Goal: Task Accomplishment & Management: Manage account settings

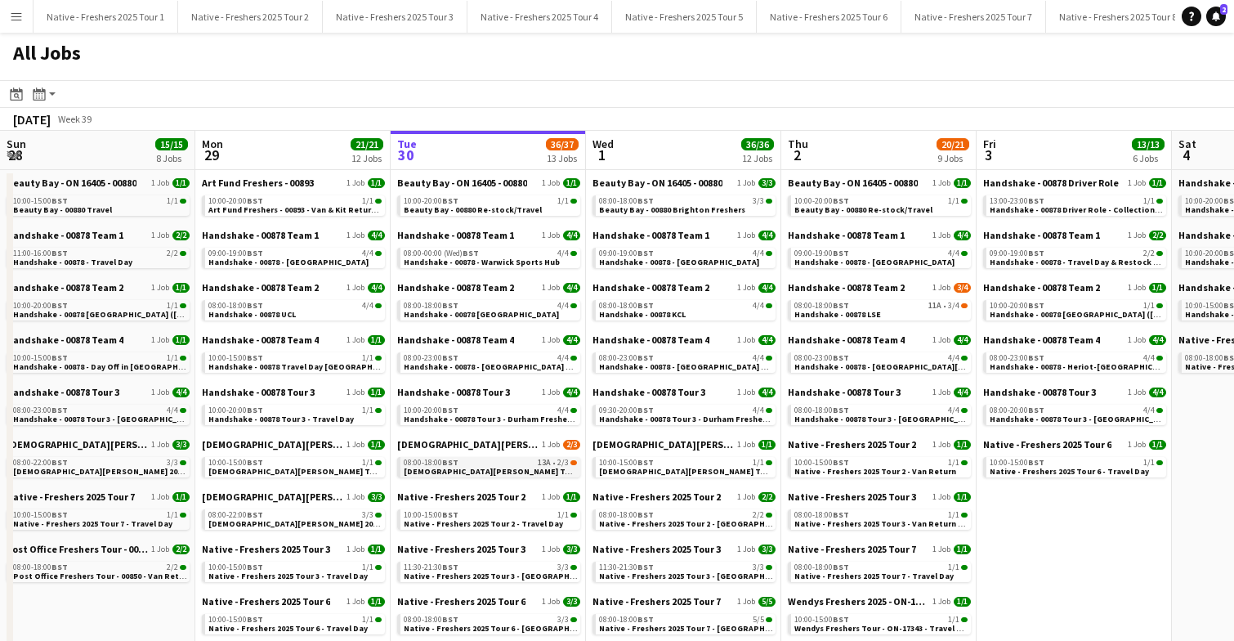
click at [476, 463] on div "08:00-18:00 BST 13A • 2/3" at bounding box center [490, 463] width 173 height 8
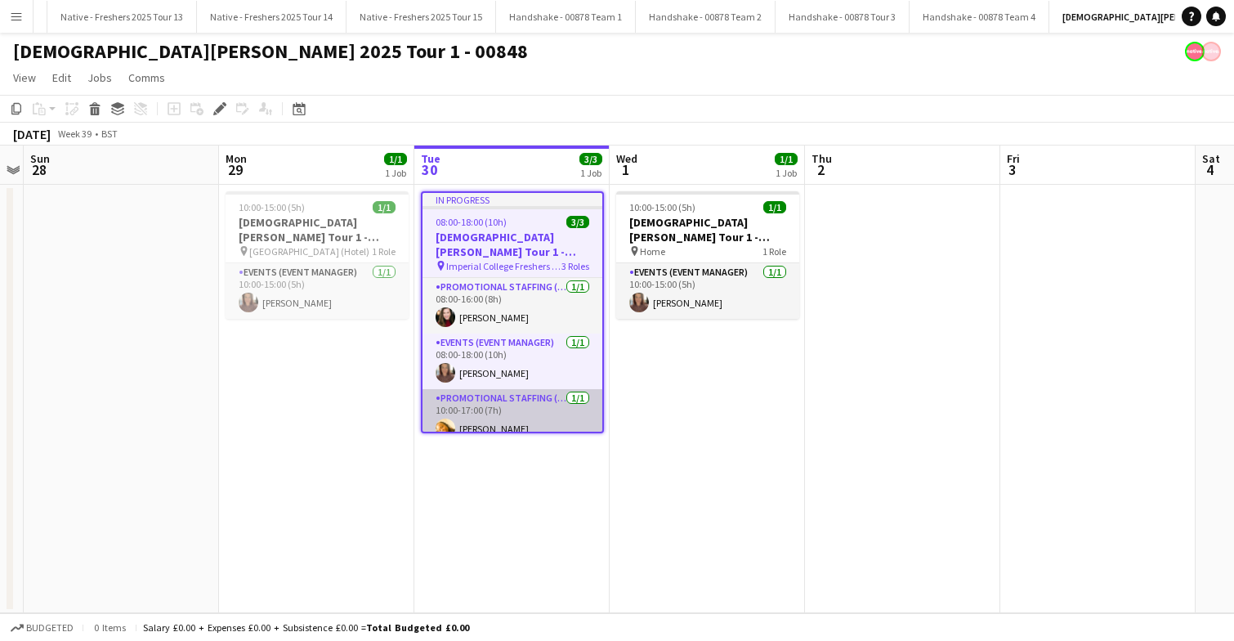
scroll to position [0, 1745]
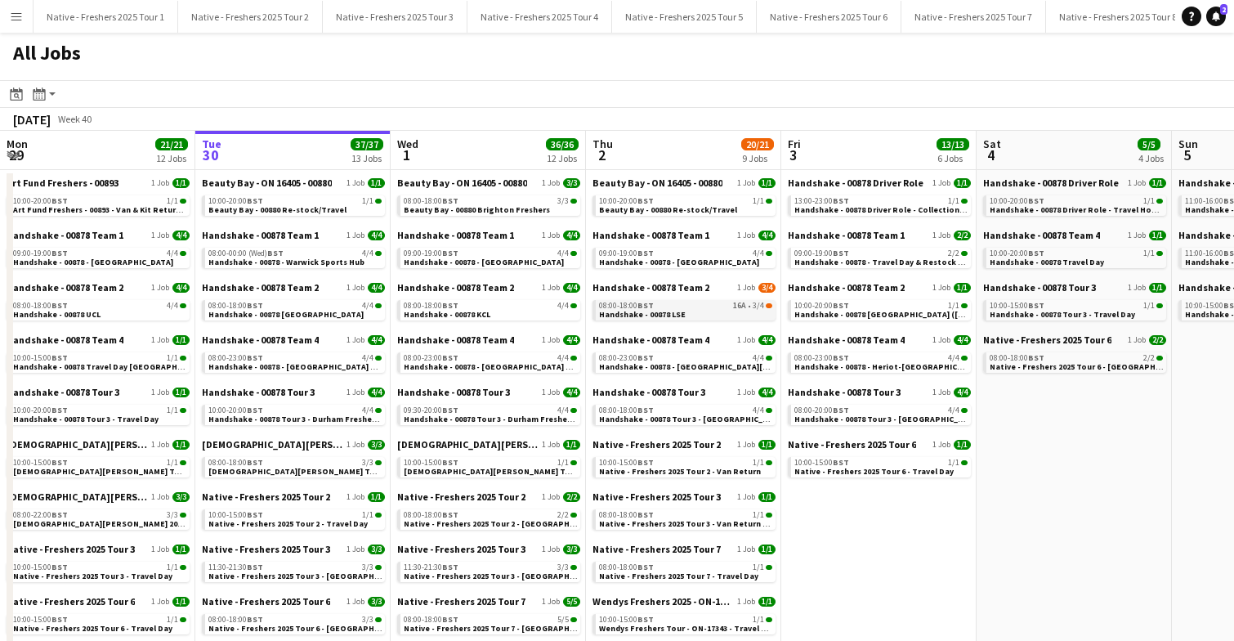
click at [682, 316] on link "08:00-18:00 BST 16A • 3/4 Handshake - 00878 LSE" at bounding box center [685, 309] width 173 height 19
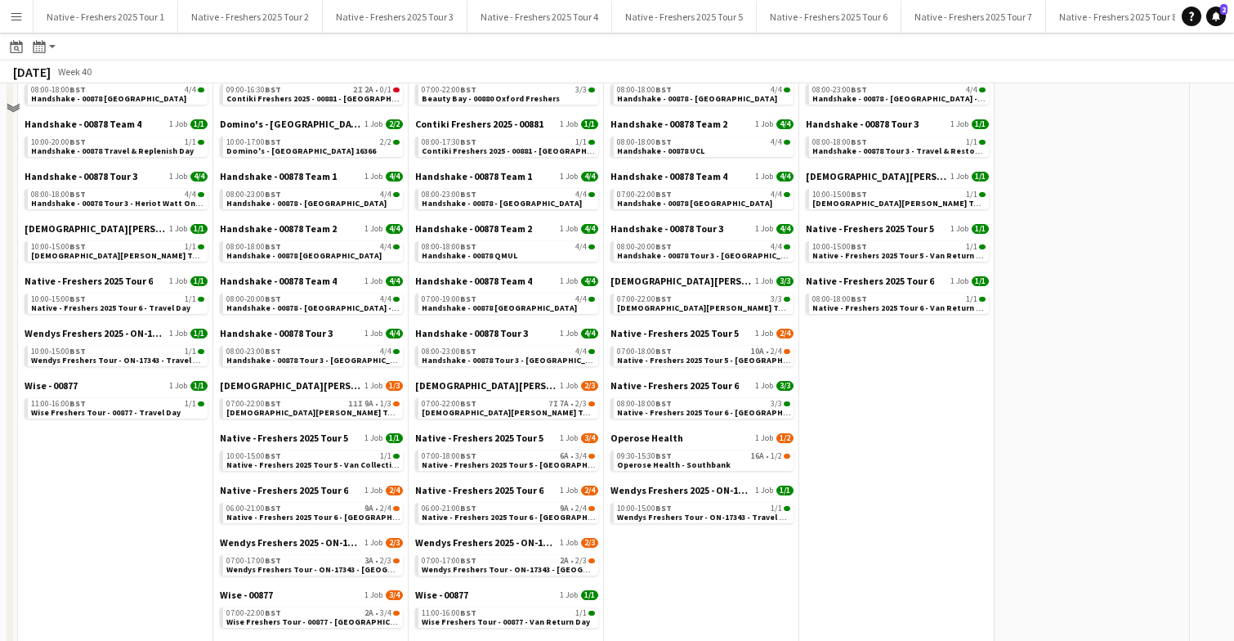
scroll to position [262, 0]
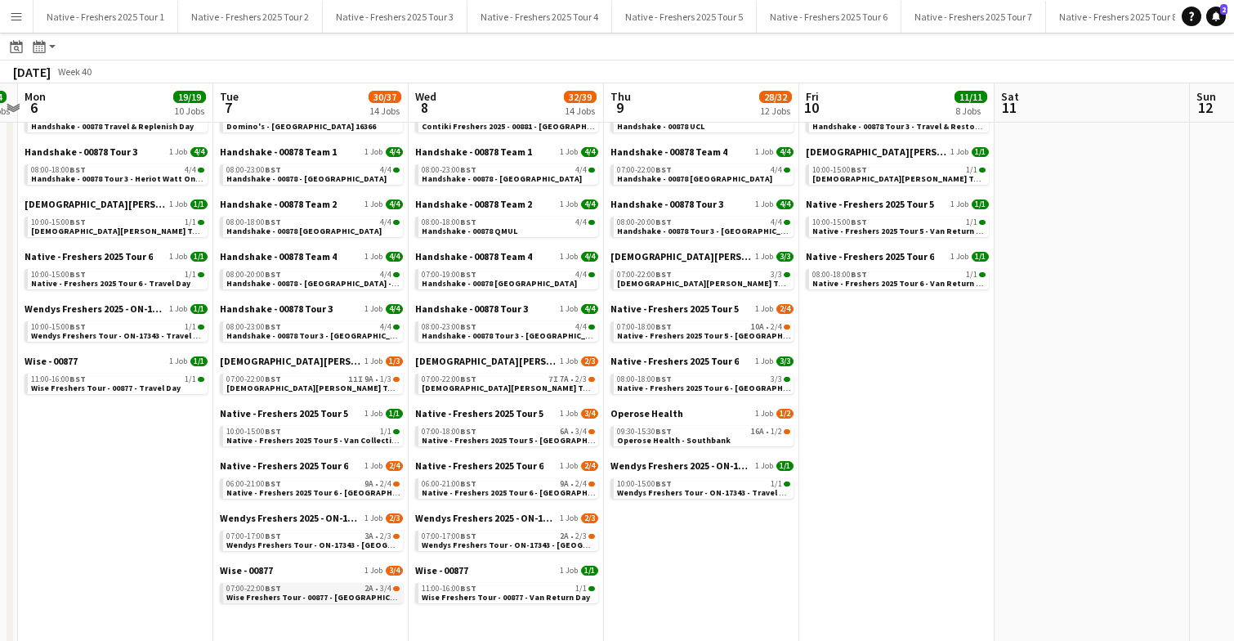
click at [325, 593] on span "Wise Freshers Tour - 00877 - [GEOGRAPHIC_DATA]" at bounding box center [321, 597] width 190 height 11
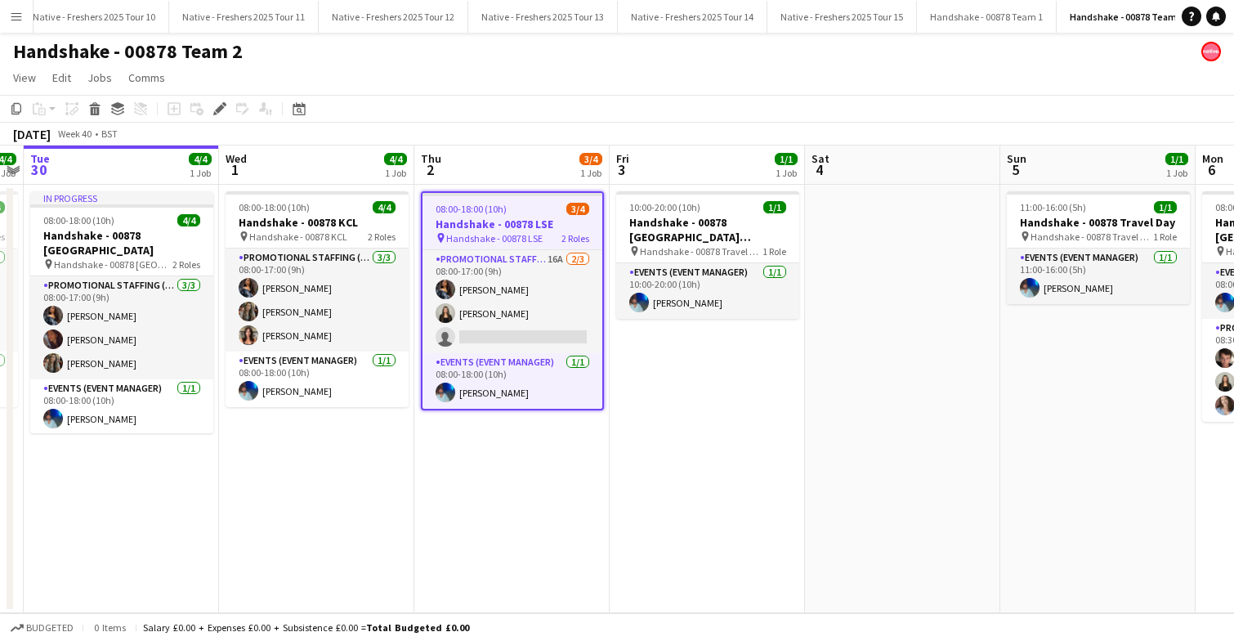
scroll to position [0, 1318]
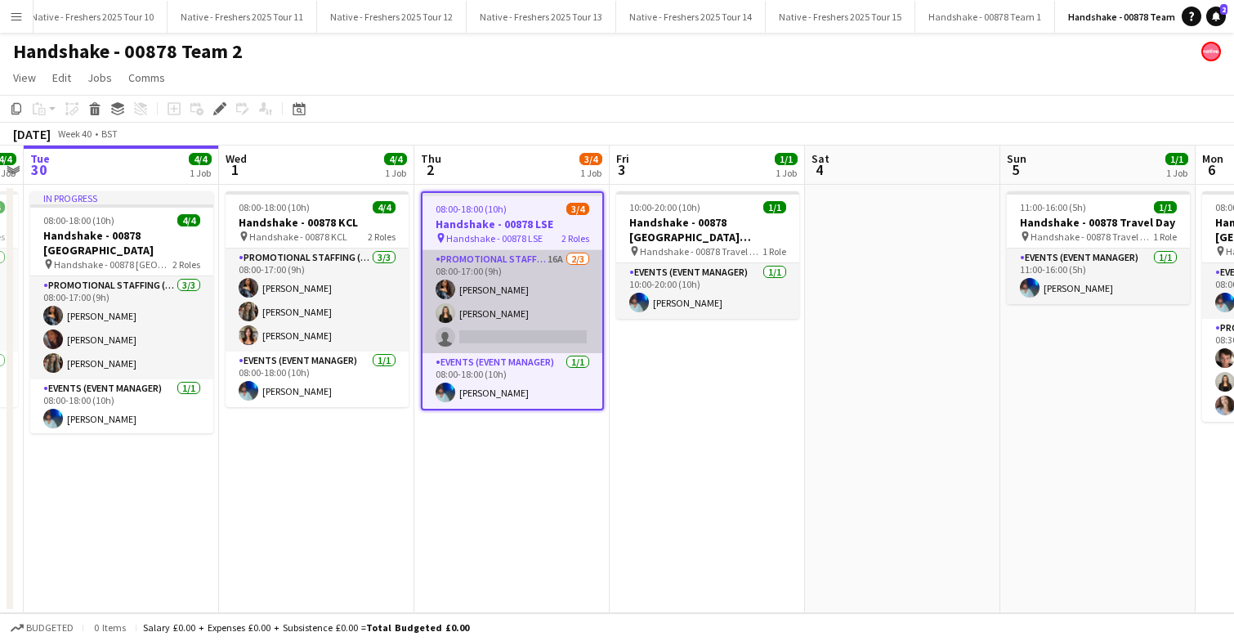
click at [531, 293] on app-card-role "Promotional Staffing (Brand Ambassadors) 16A 2/3 08:00-17:00 (9h) Alyssa Palmer…" at bounding box center [513, 301] width 180 height 103
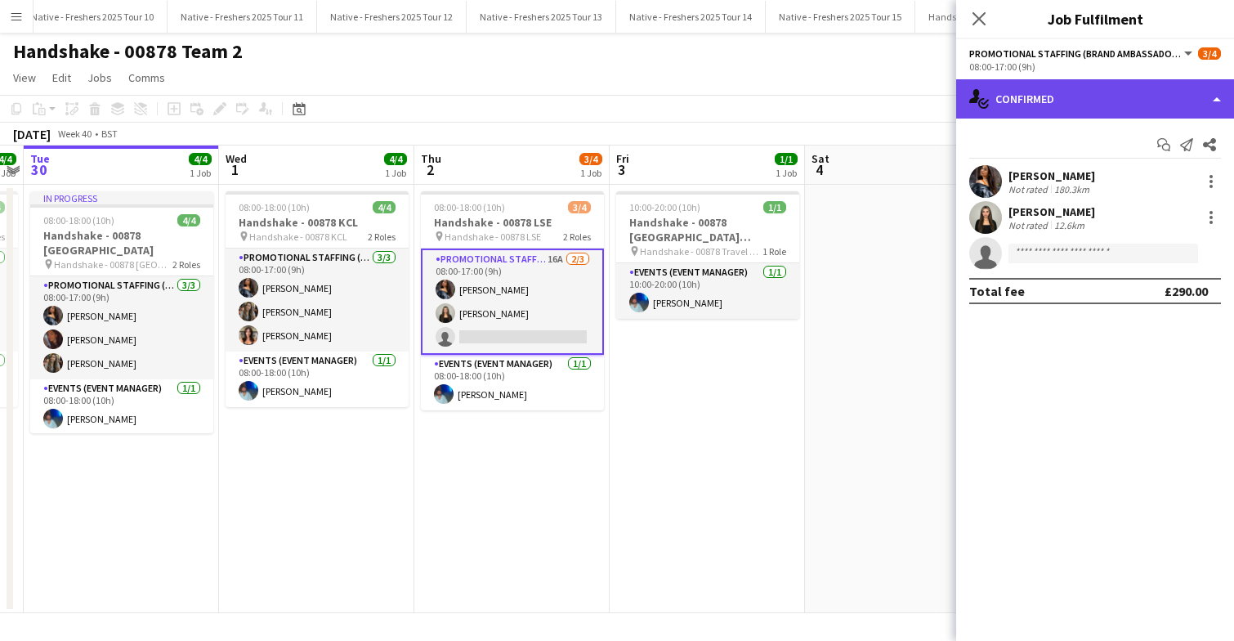
click at [1091, 96] on div "single-neutral-actions-check-2 Confirmed" at bounding box center [1096, 98] width 278 height 39
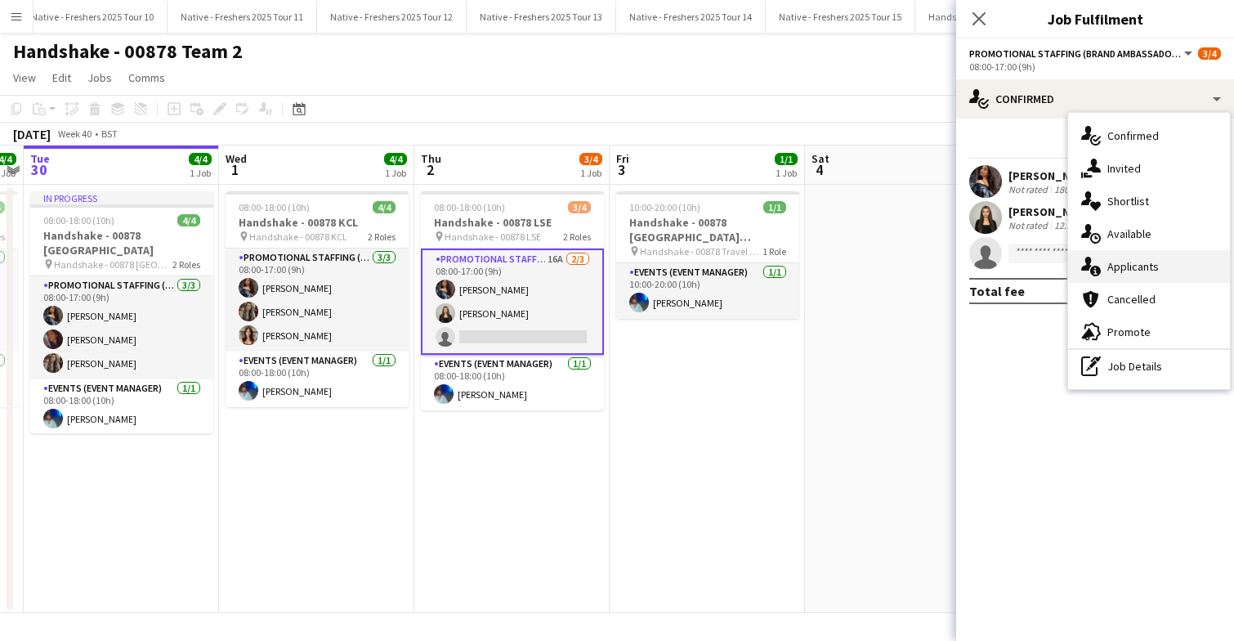
click at [1145, 268] on span "Applicants" at bounding box center [1134, 266] width 52 height 15
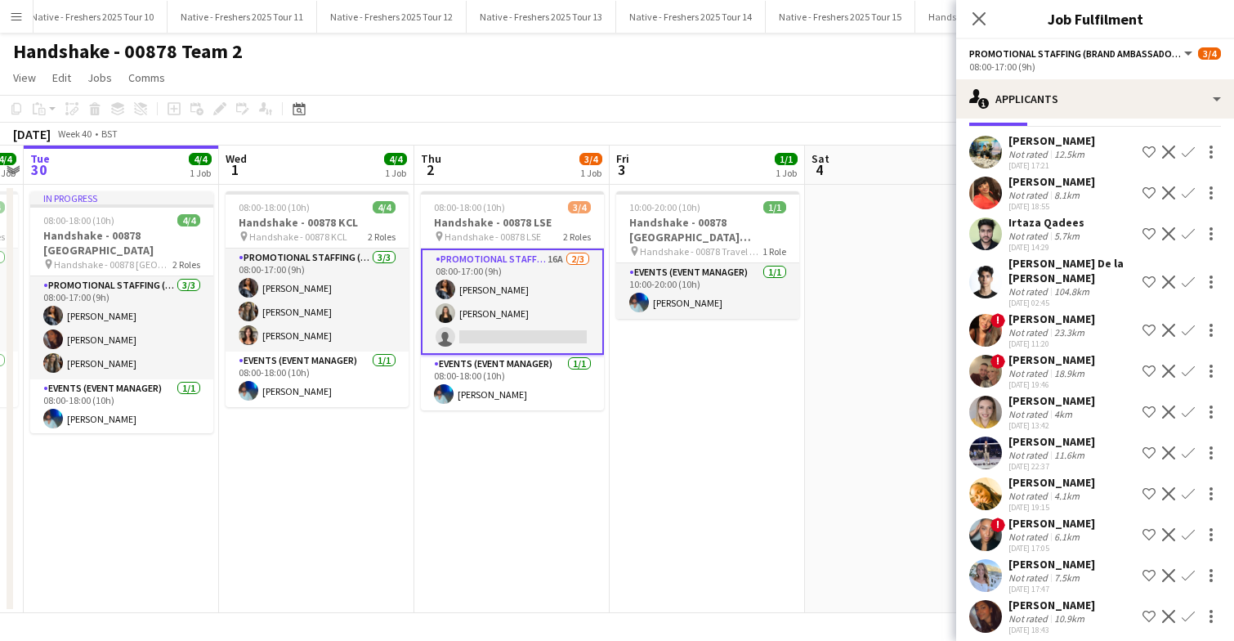
scroll to position [63, 0]
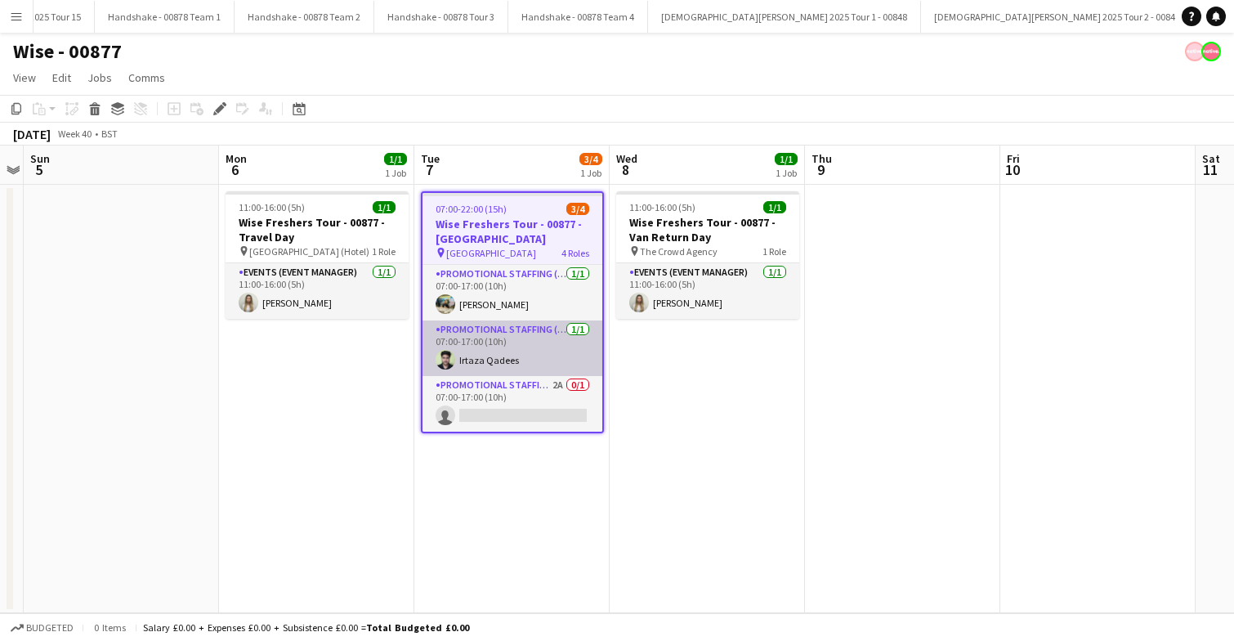
scroll to position [56, 0]
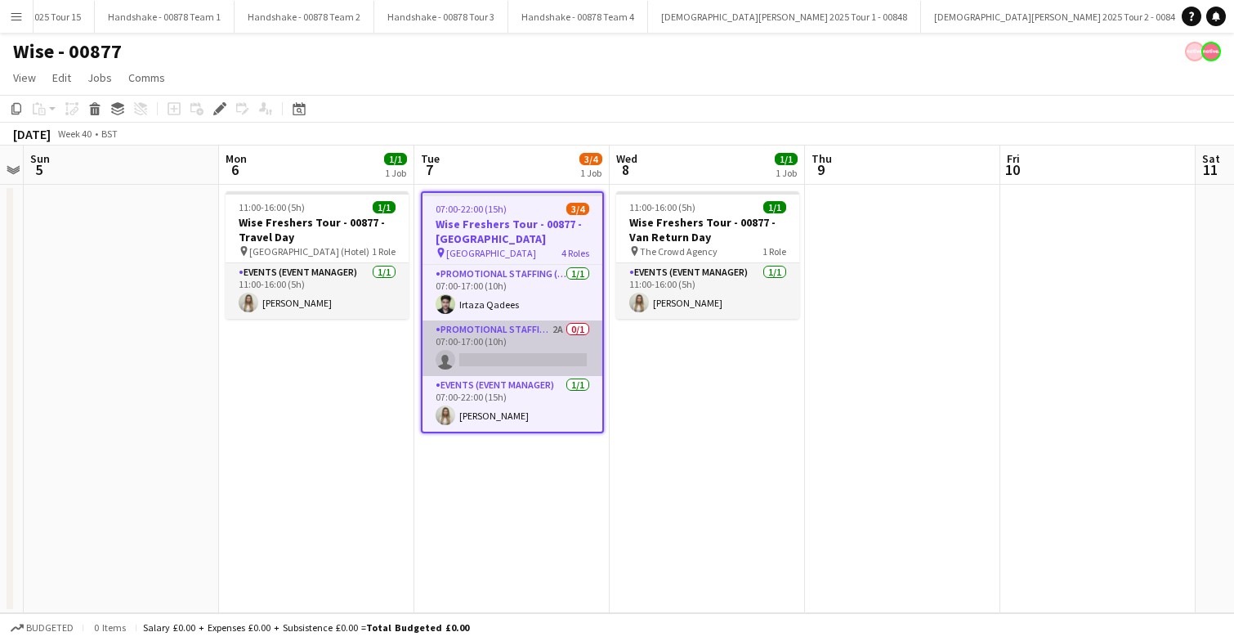
click at [516, 347] on app-card-role "Promotional Staffing (Brand Ambassadors) 2A 0/1 07:00-17:00 (10h) single-neutra…" at bounding box center [513, 348] width 180 height 56
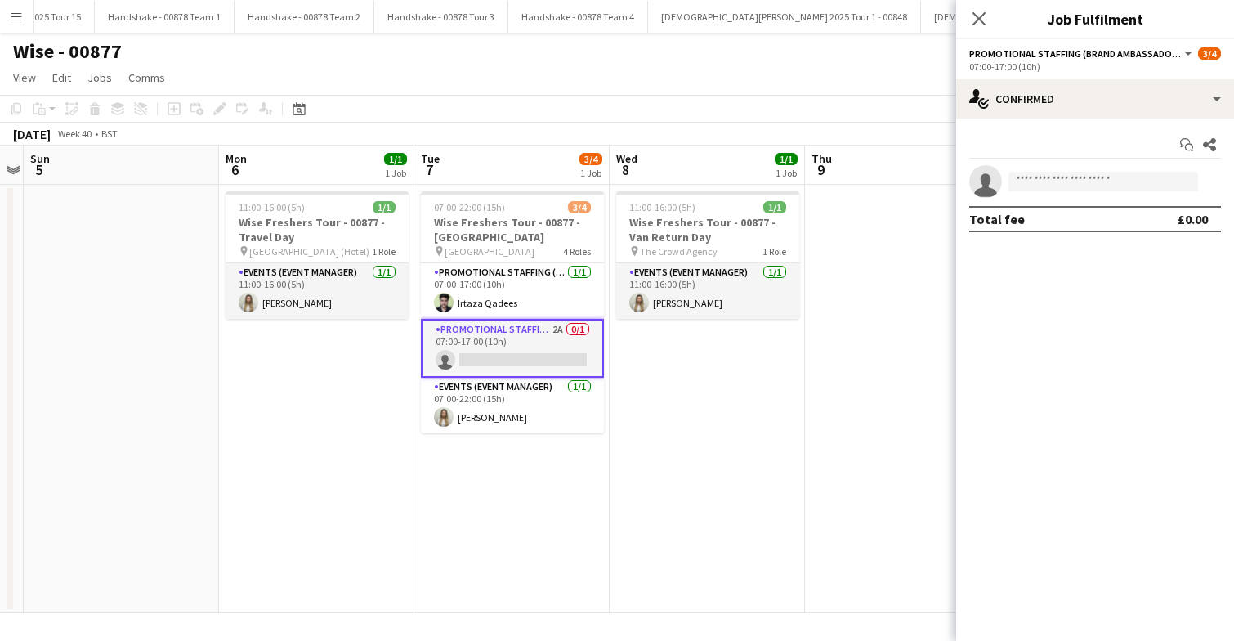
scroll to position [0, 0]
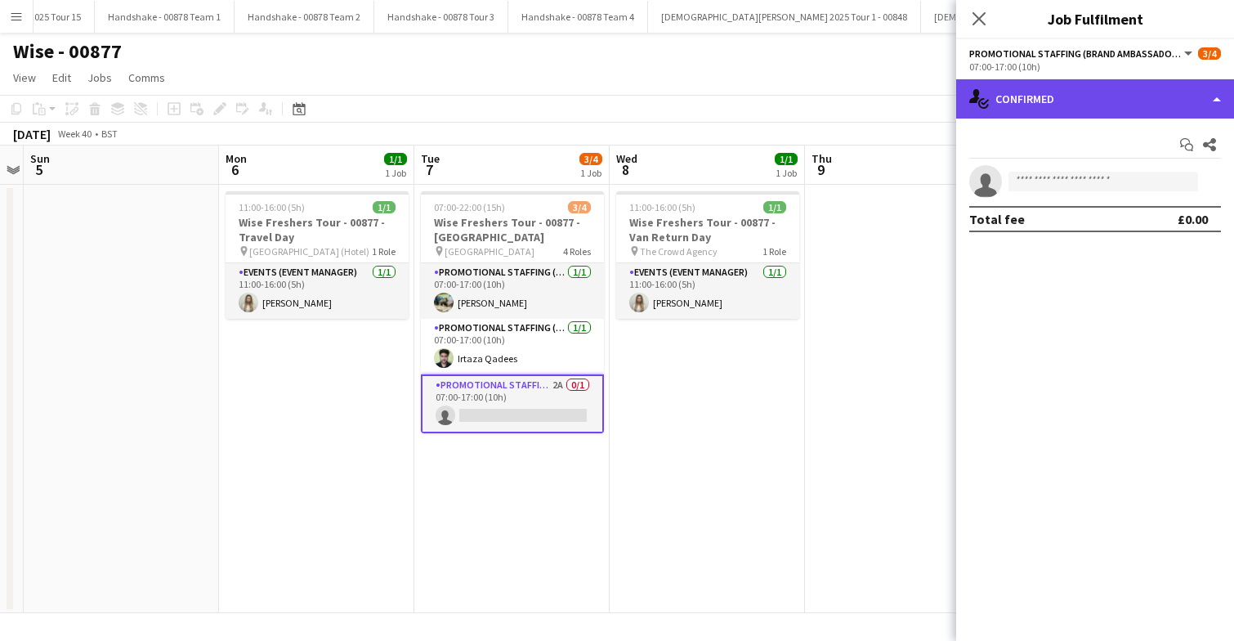
click at [1093, 94] on div "single-neutral-actions-check-2 Confirmed" at bounding box center [1096, 98] width 278 height 39
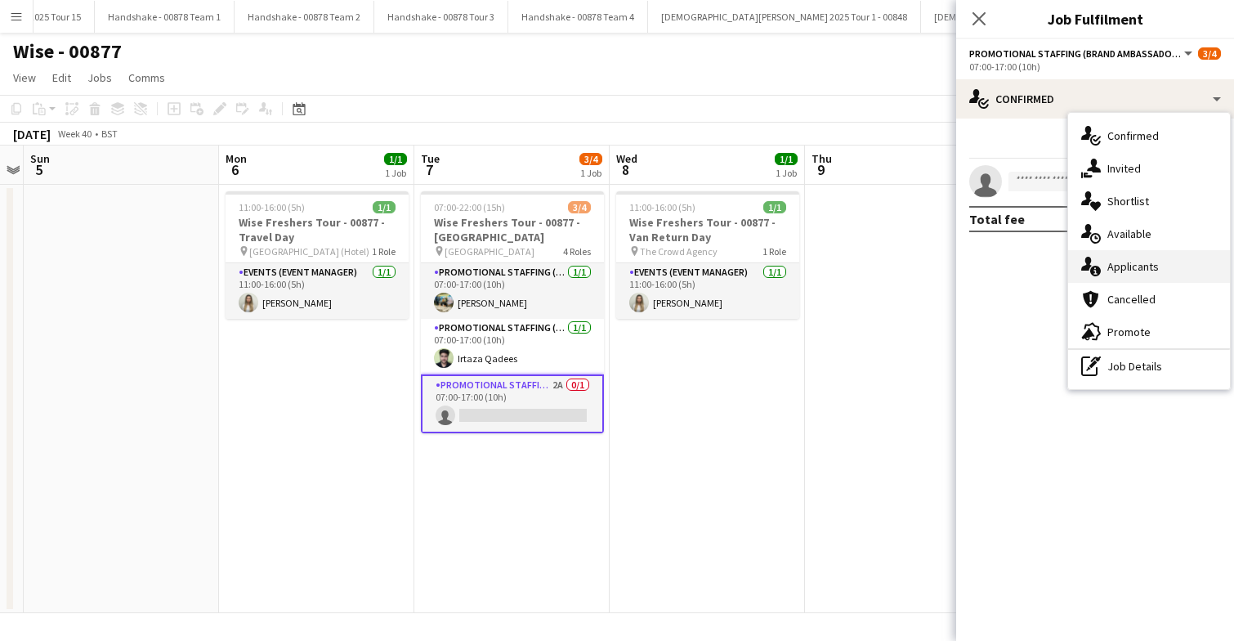
click at [1144, 267] on span "Applicants" at bounding box center [1134, 266] width 52 height 15
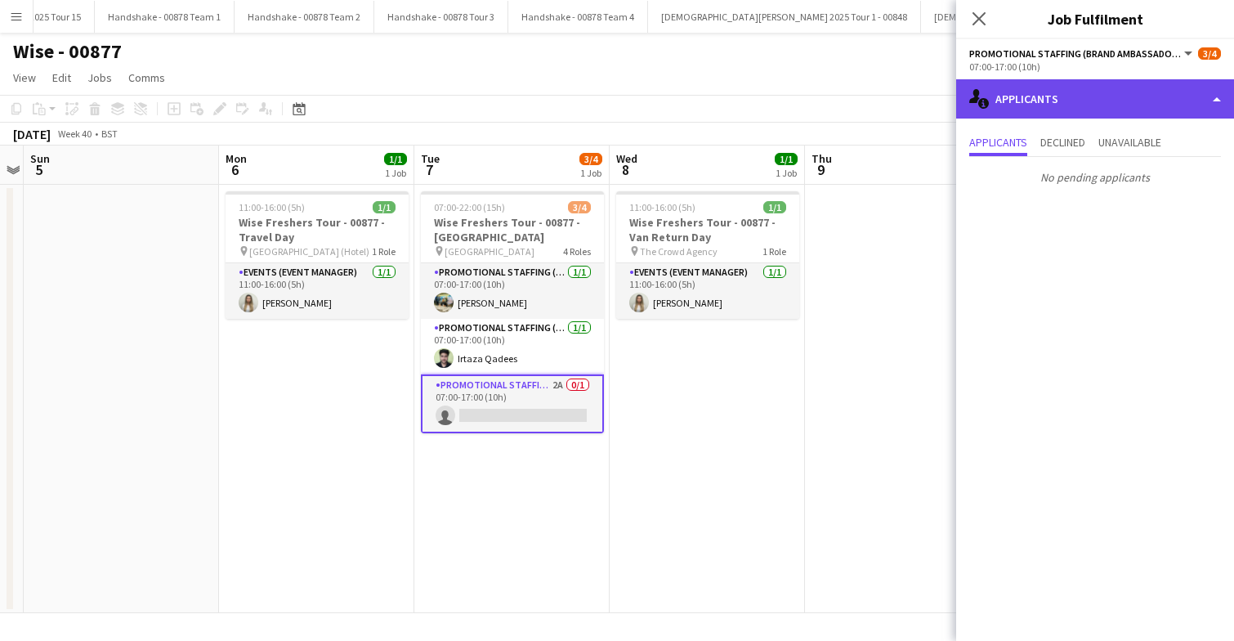
click at [1073, 108] on div "single-neutral-actions-information Applicants" at bounding box center [1096, 98] width 278 height 39
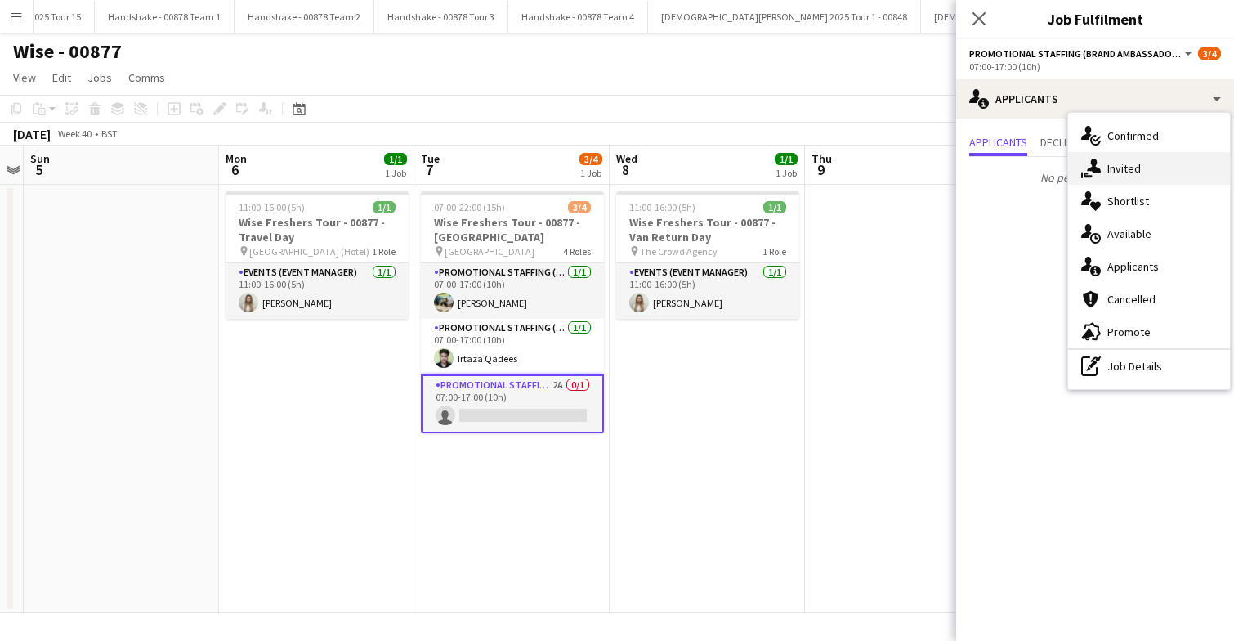
click at [1131, 166] on span "Invited" at bounding box center [1125, 168] width 34 height 15
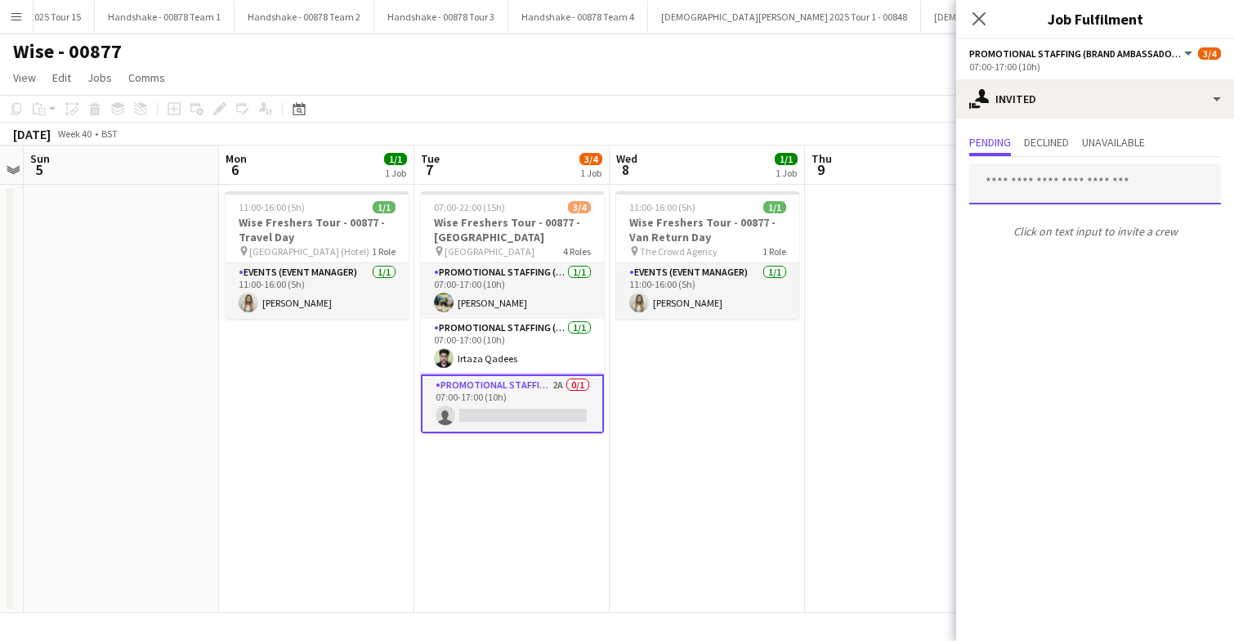
click at [1081, 193] on input "text" at bounding box center [1096, 184] width 252 height 41
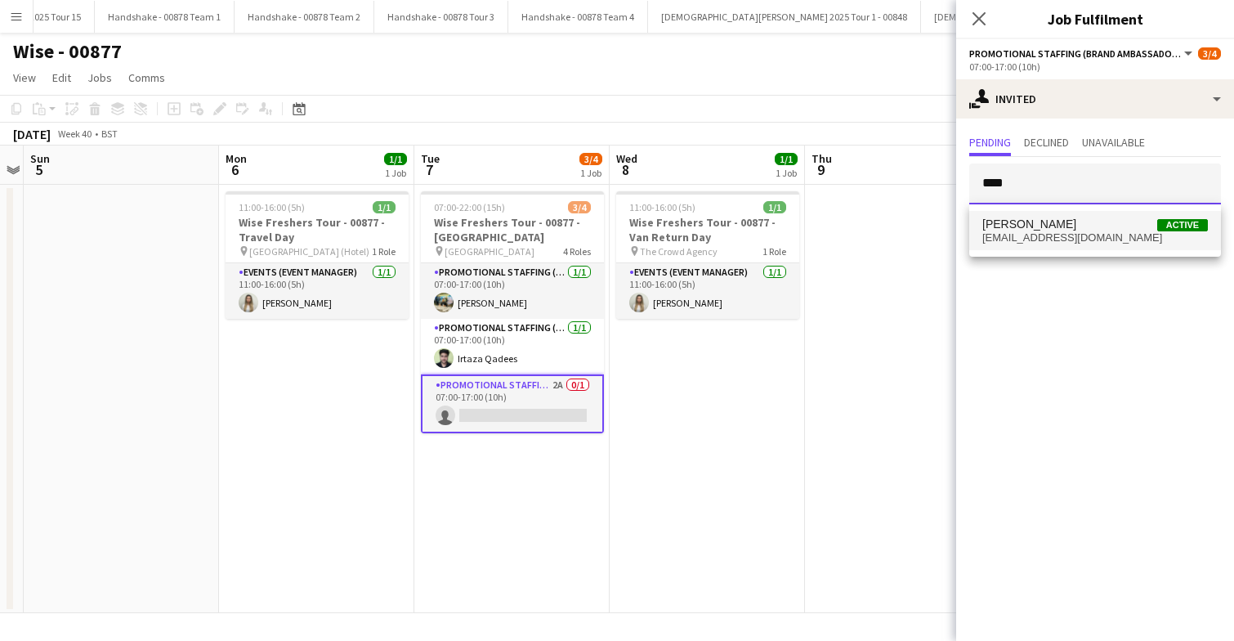
type input "****"
click at [1086, 230] on span "Ghulam Murtaza Active" at bounding box center [1096, 224] width 226 height 14
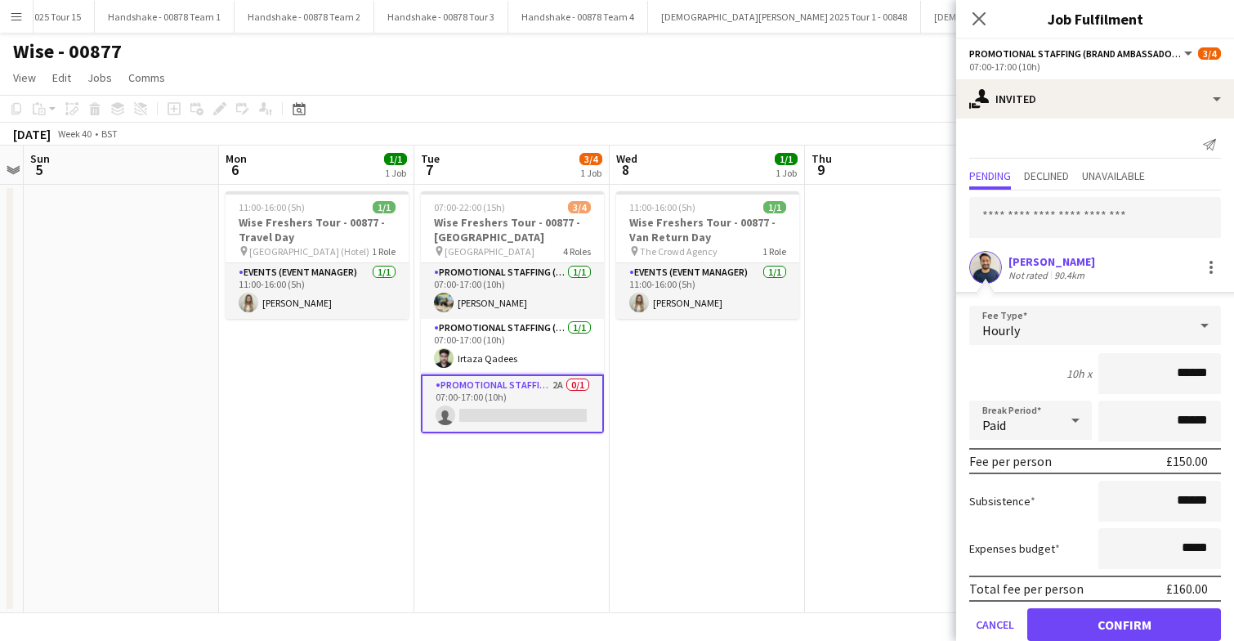
scroll to position [30, 0]
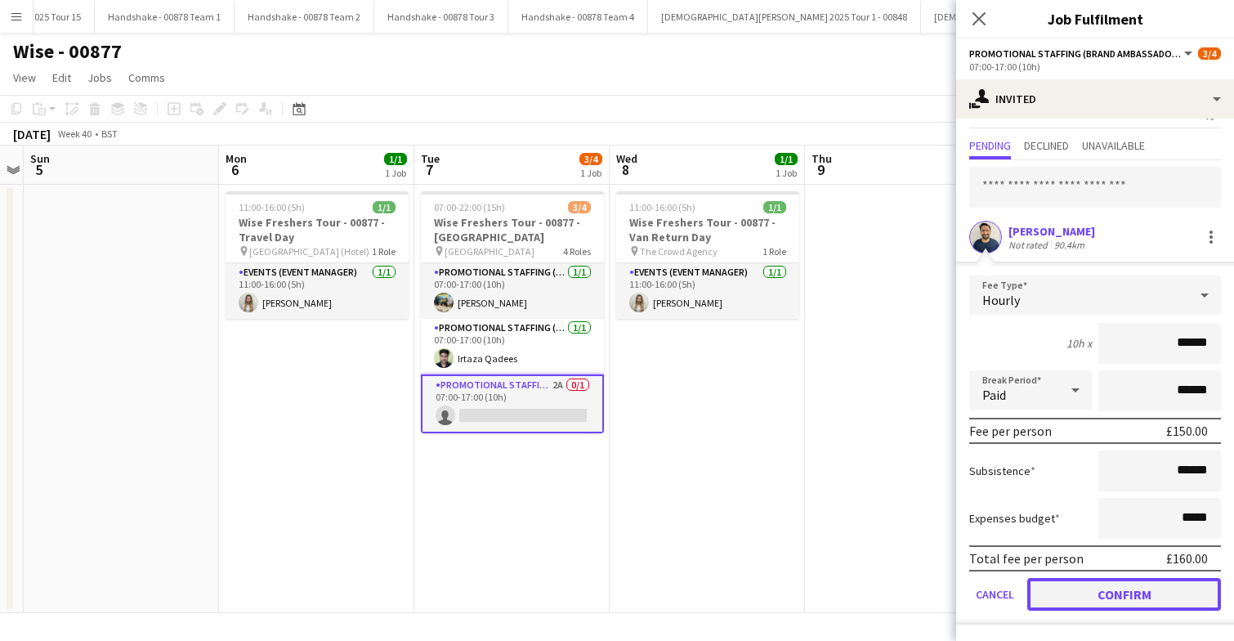
click at [1088, 586] on button "Confirm" at bounding box center [1125, 594] width 194 height 33
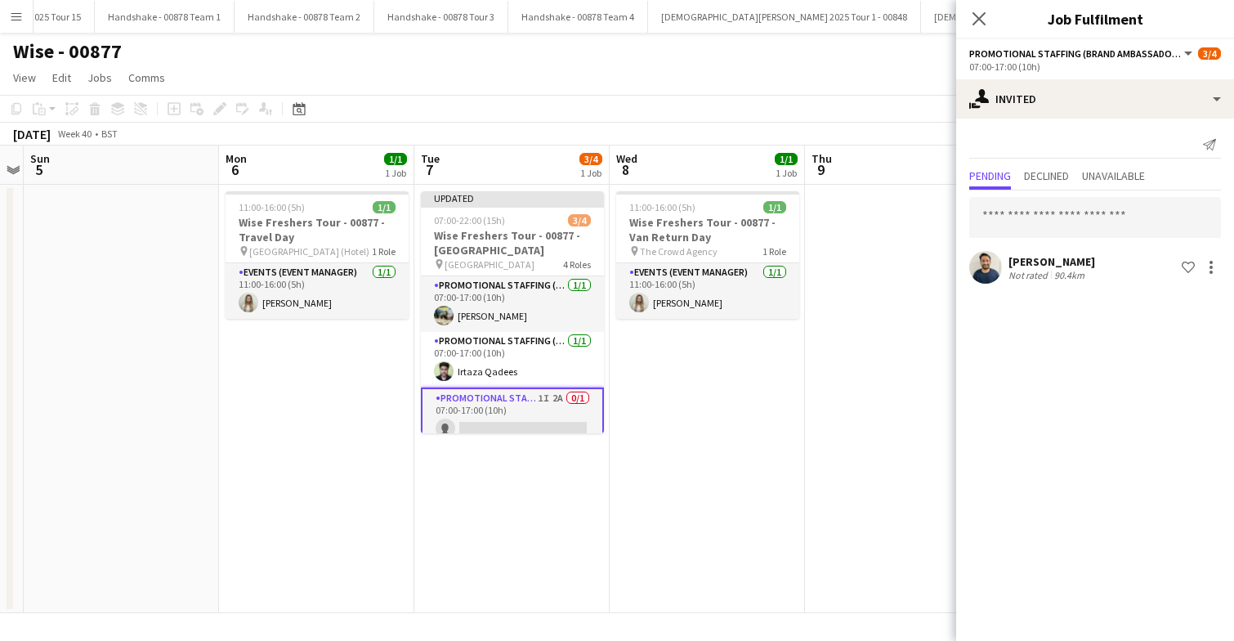
scroll to position [0, 0]
click at [768, 423] on app-date-cell "11:00-16:00 (5h) 1/1 Wise Freshers Tour - 00877 - Van Return Day pin The Crowd …" at bounding box center [707, 399] width 195 height 428
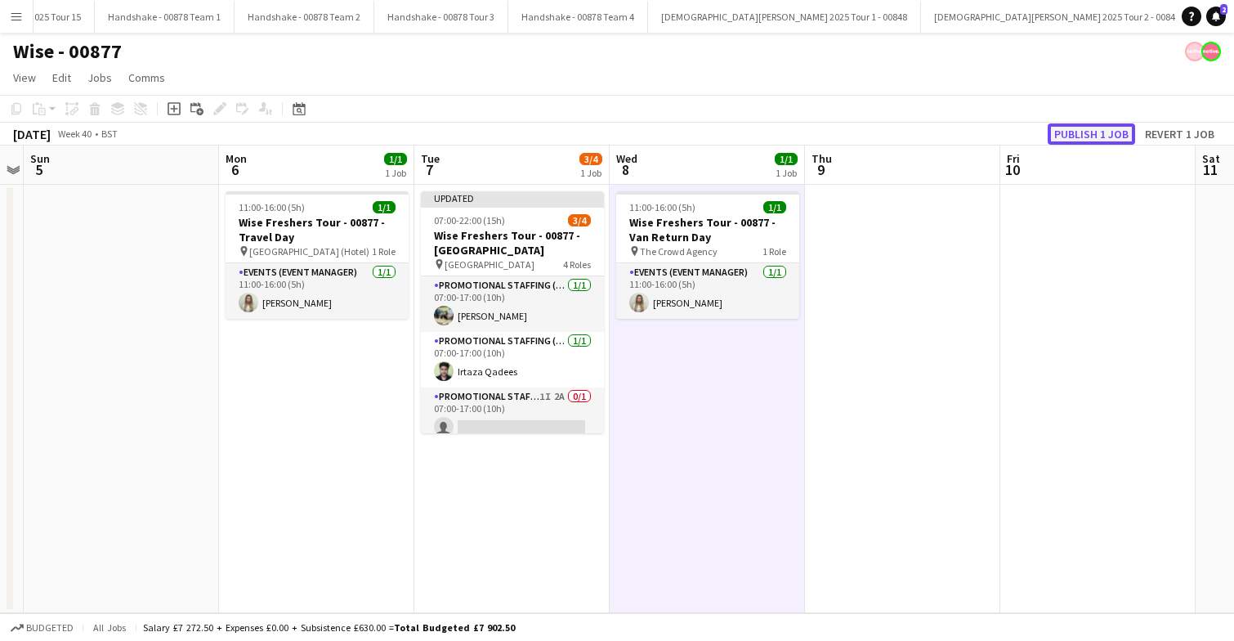
click at [1092, 134] on button "Publish 1 job" at bounding box center [1091, 133] width 87 height 21
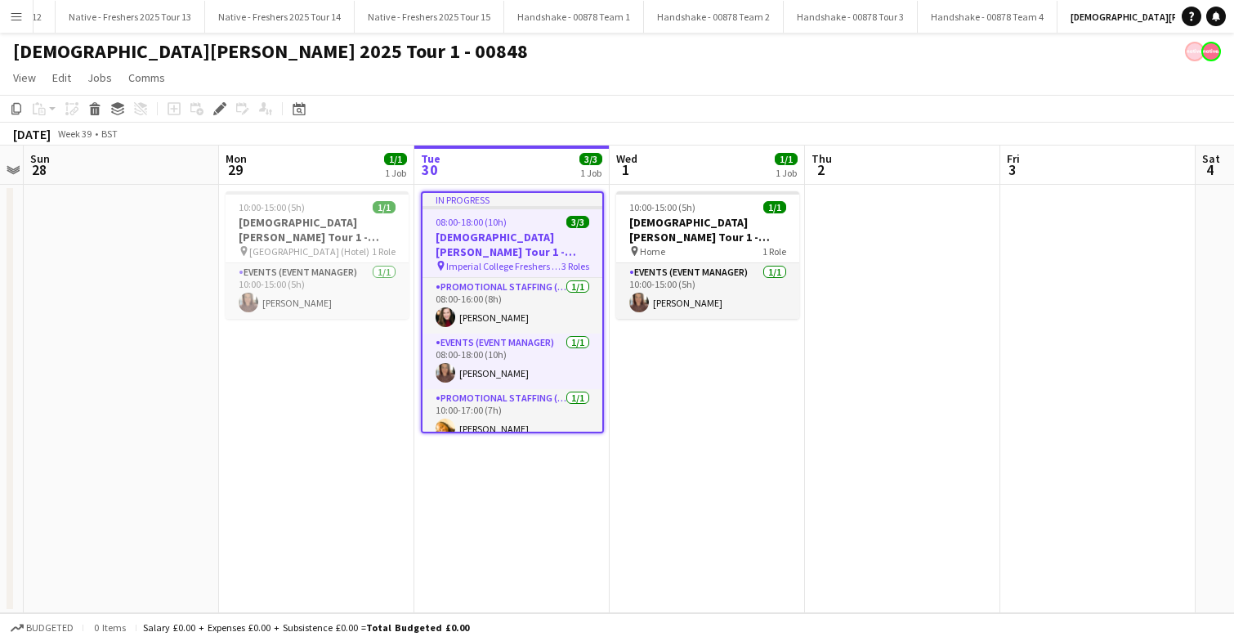
scroll to position [0, 1745]
